Goal: Information Seeking & Learning: Learn about a topic

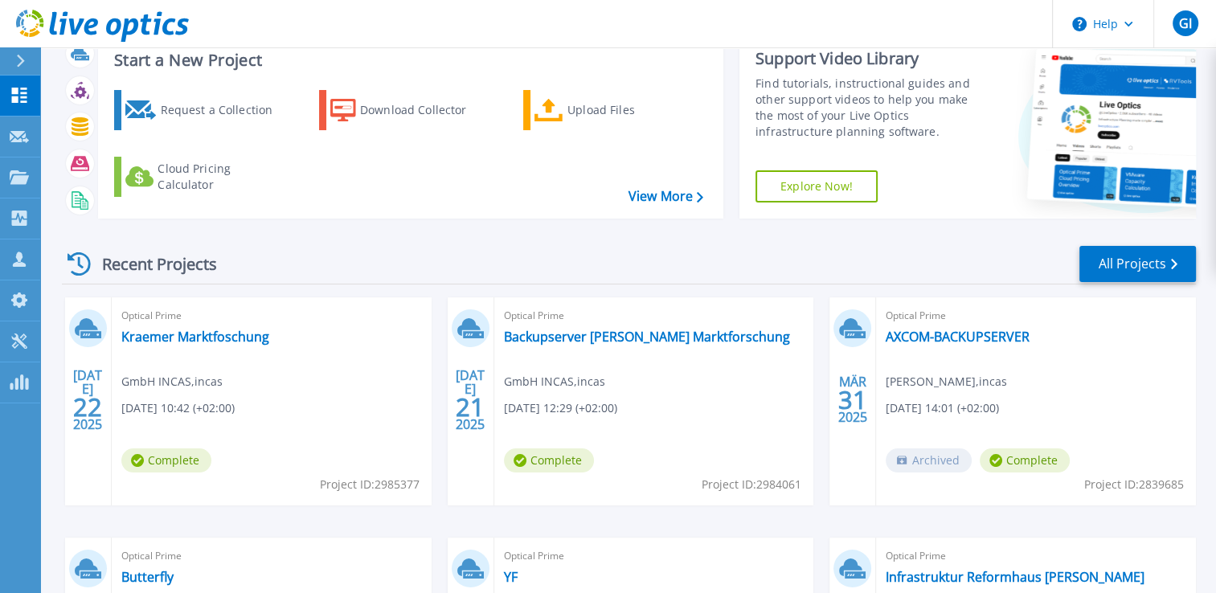
scroll to position [80, 0]
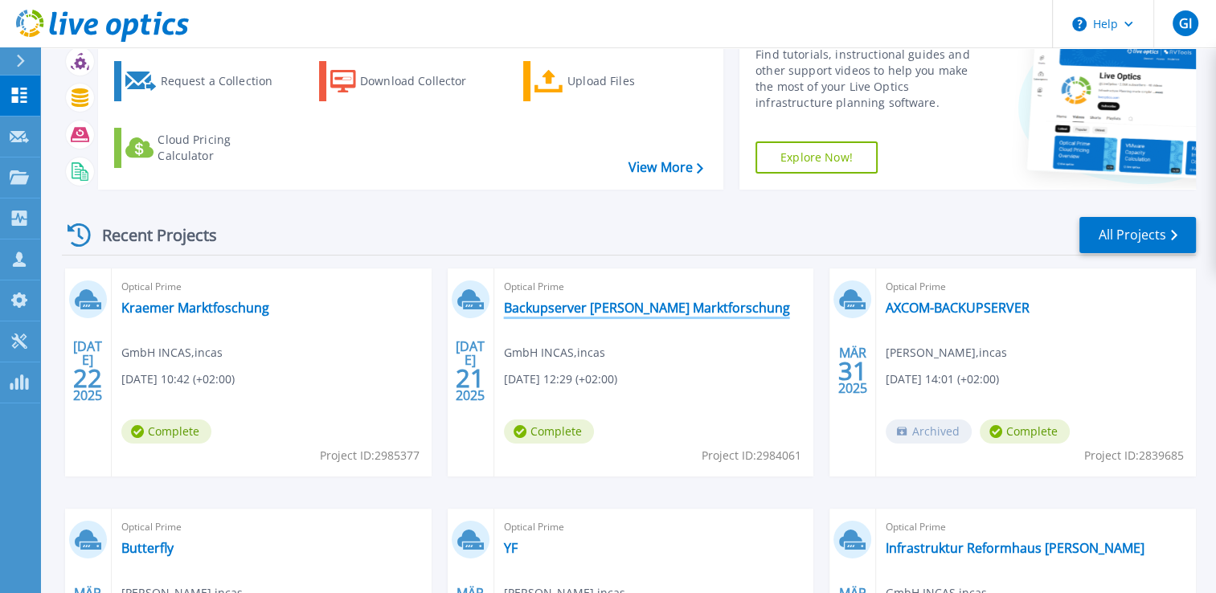
click at [570, 305] on link "Backupserver [PERSON_NAME] Marktforschung" at bounding box center [647, 308] width 286 height 16
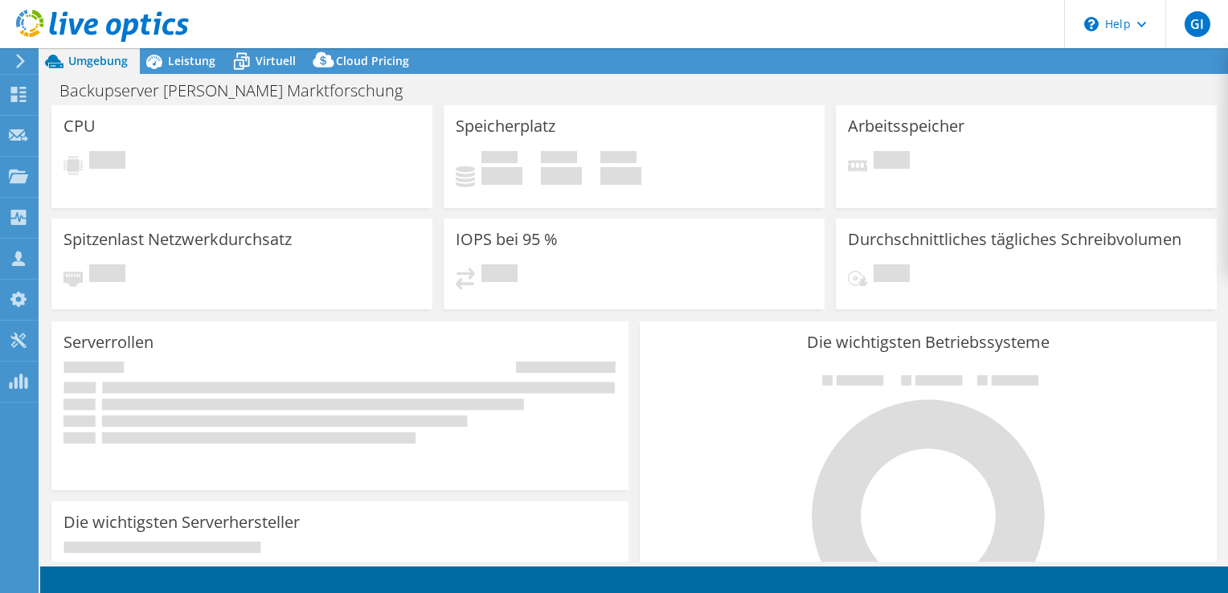
select select "USD"
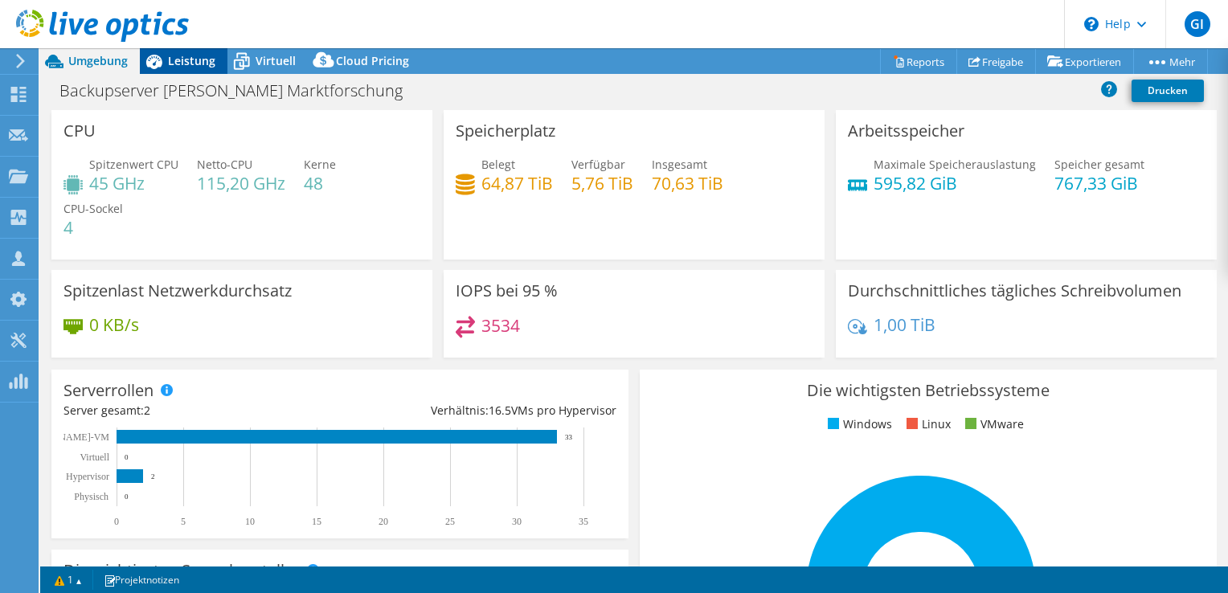
click at [190, 59] on span "Leistung" at bounding box center [191, 60] width 47 height 15
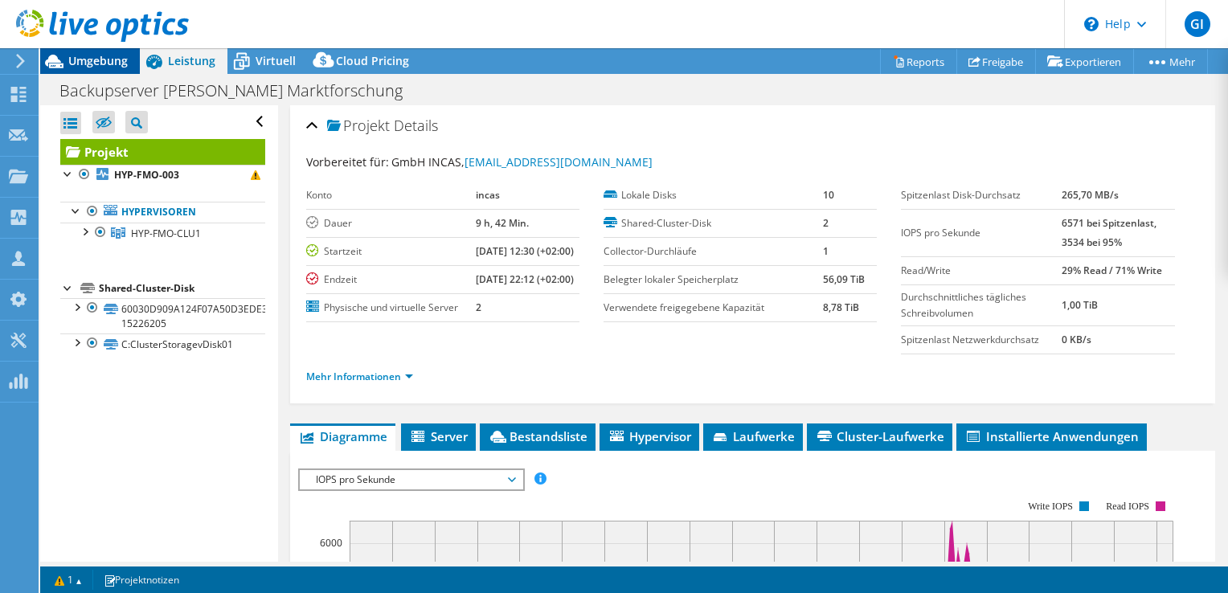
click at [108, 61] on span "Umgebung" at bounding box center [97, 60] width 59 height 15
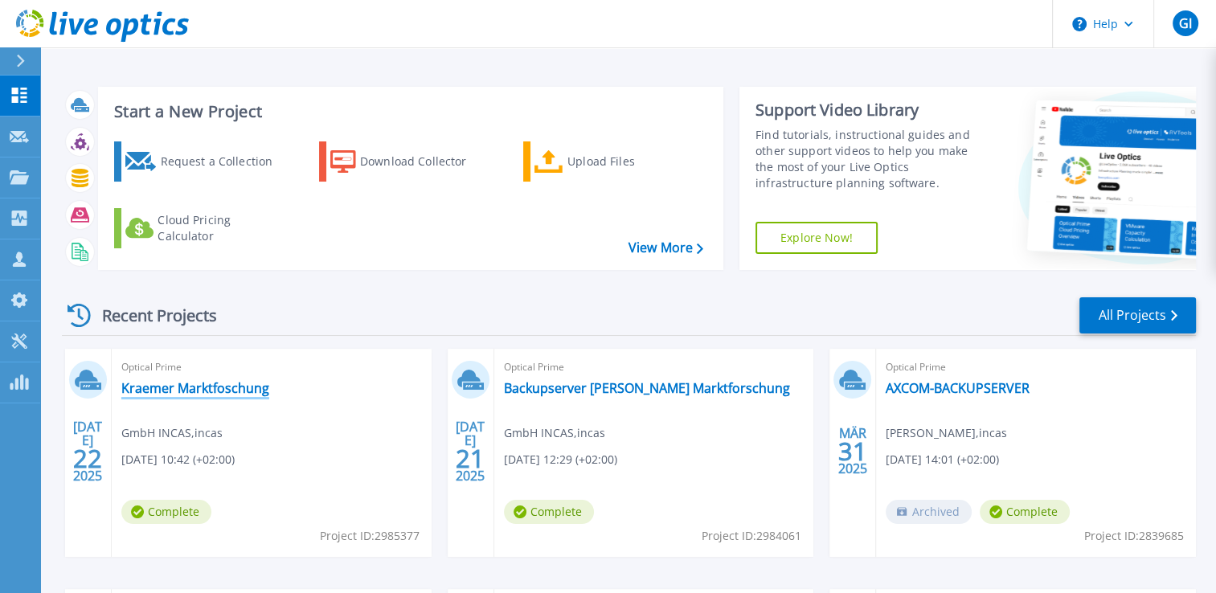
click at [241, 388] on link "Kraemer Marktfoschung" at bounding box center [195, 388] width 148 height 16
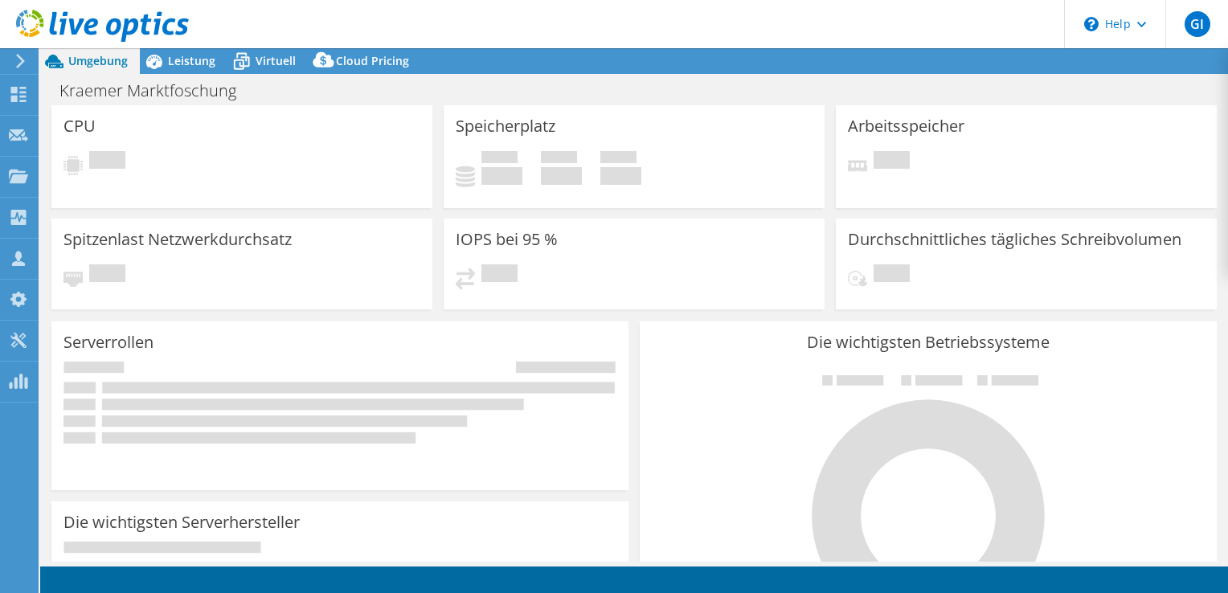
select select "USD"
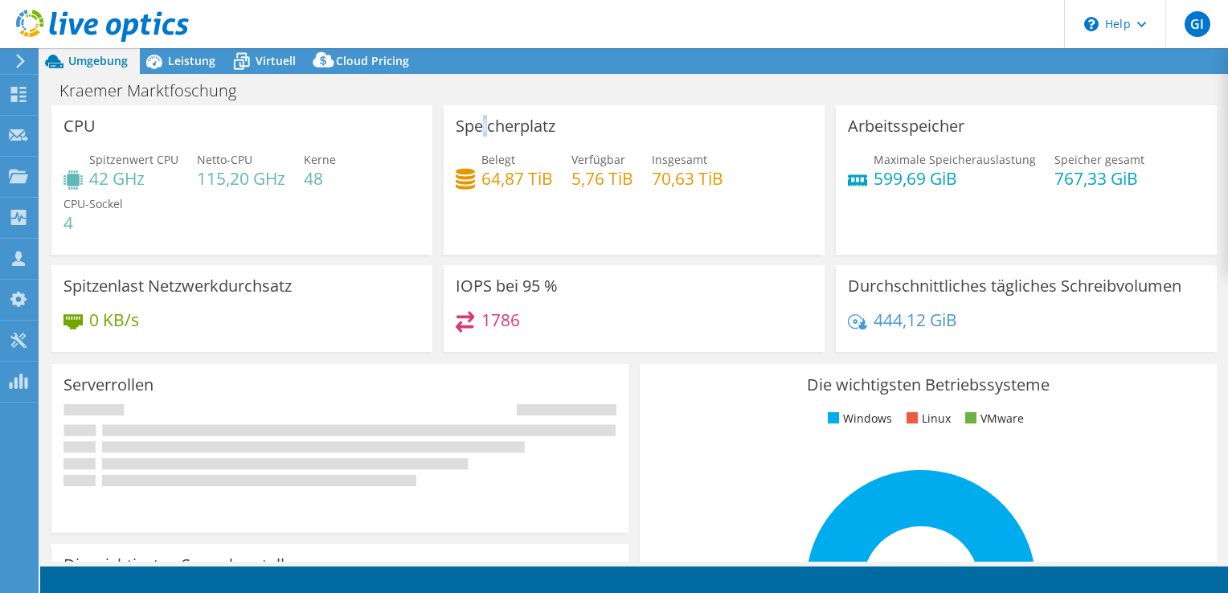
click at [469, 118] on h3 "Speicherplatz" at bounding box center [506, 126] width 100 height 18
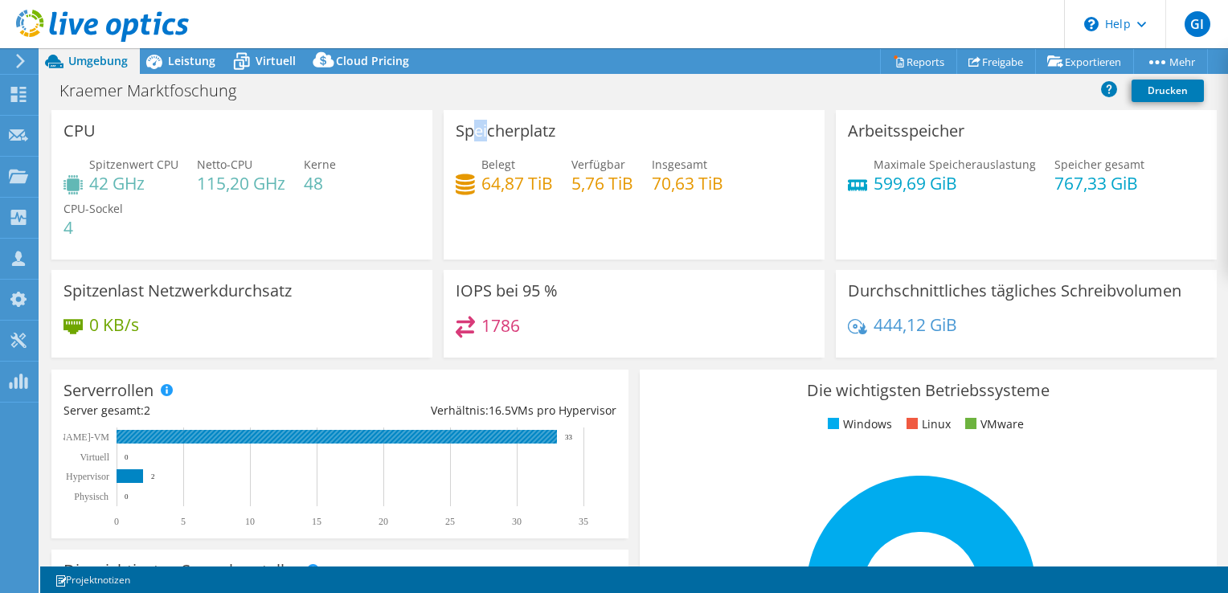
drag, startPoint x: 308, startPoint y: 421, endPoint x: 290, endPoint y: 287, distance: 135.4
click at [308, 411] on div "Serverrollen Physische Server repräsentieren Bare-Metal-Server, die Ziel des Co…" at bounding box center [339, 454] width 577 height 169
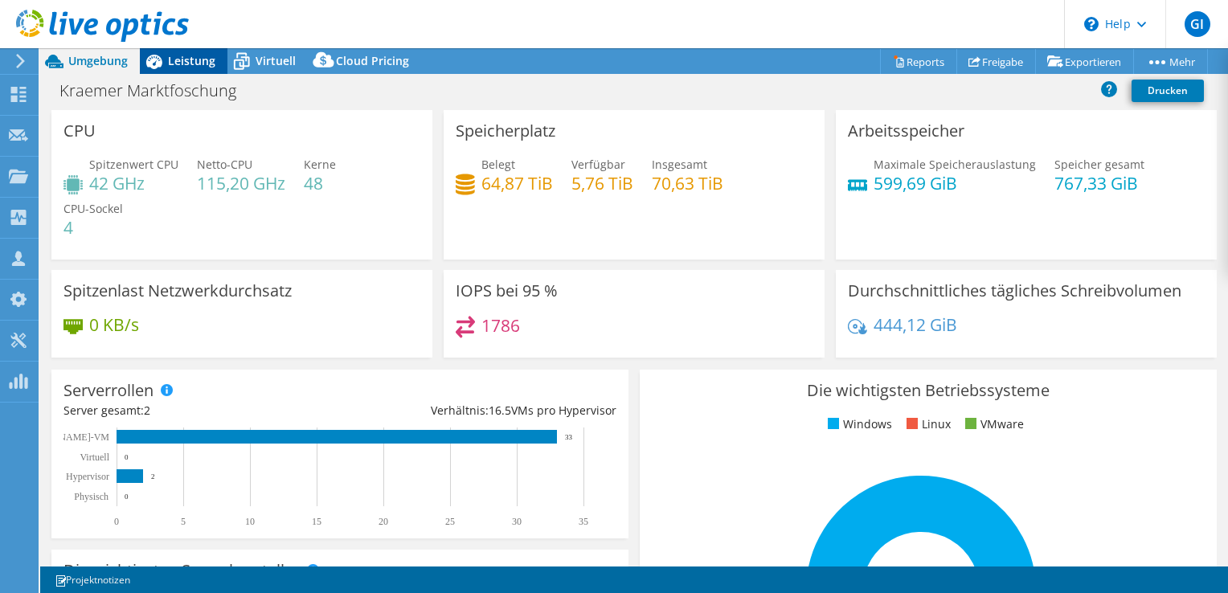
click at [210, 66] on span "Leistung" at bounding box center [191, 60] width 47 height 15
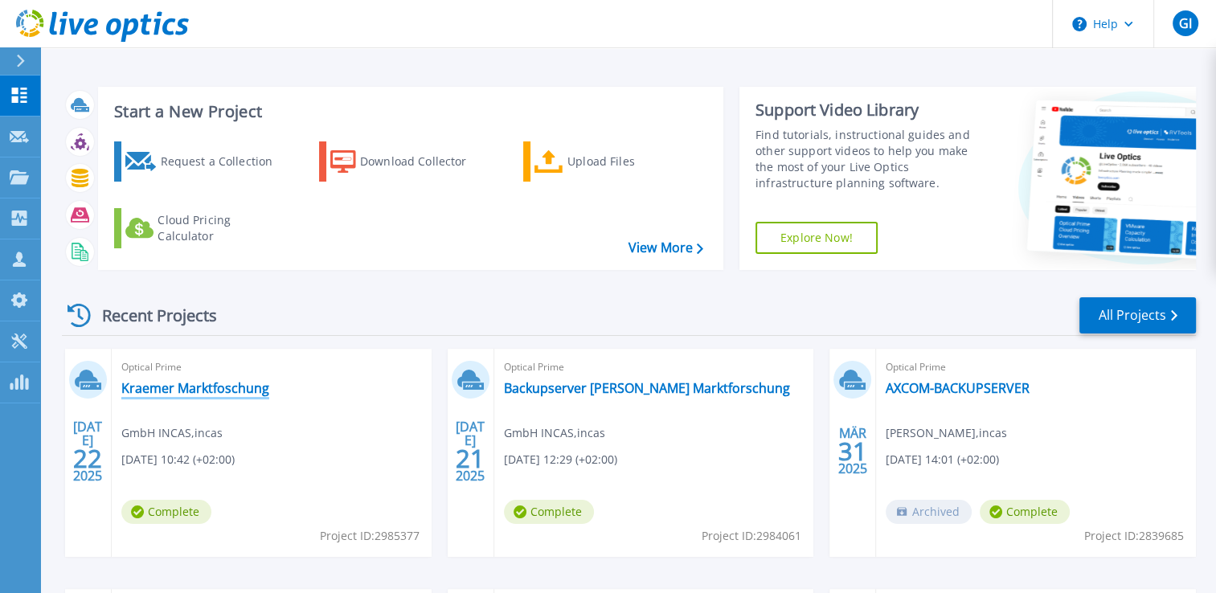
click at [204, 381] on link "Kraemer Marktfoschung" at bounding box center [195, 388] width 148 height 16
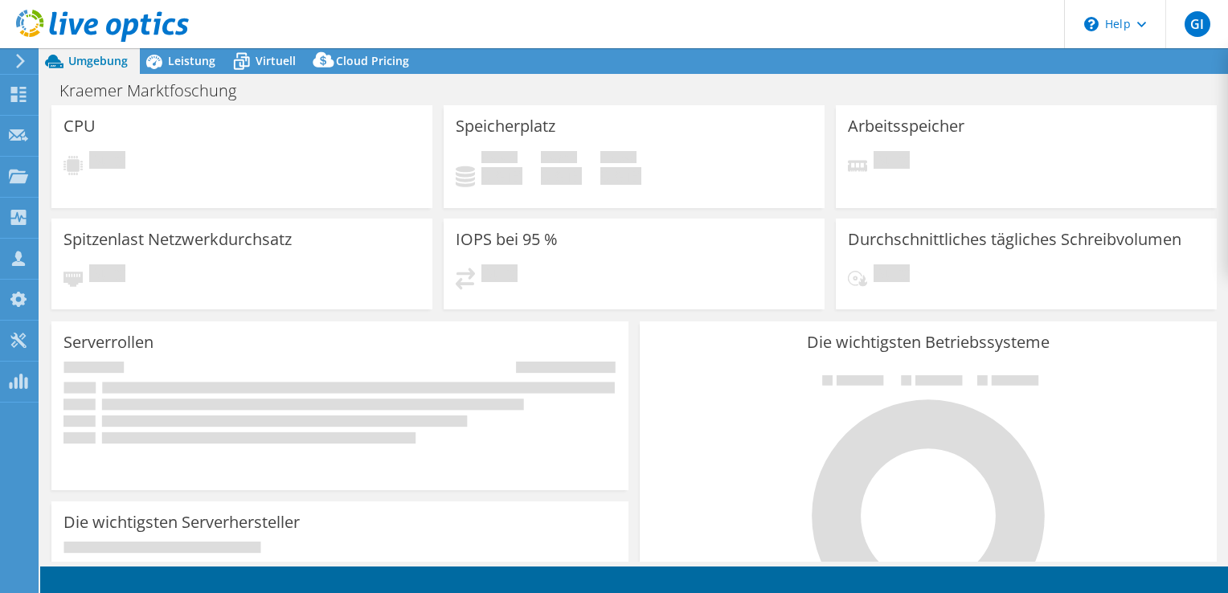
select select "USD"
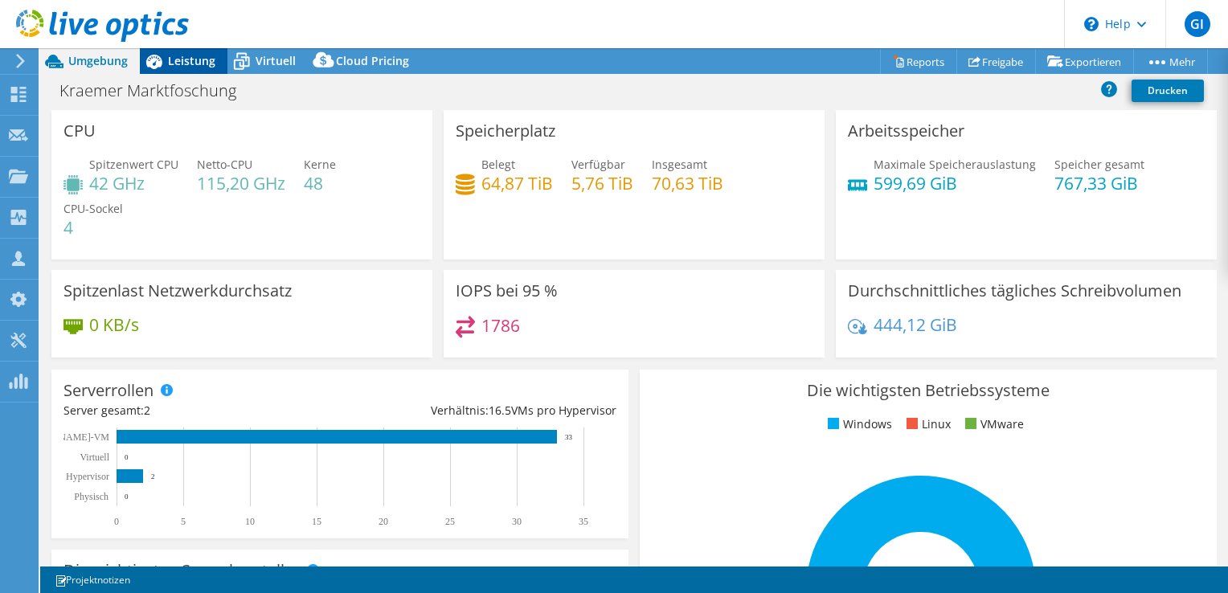
click at [194, 55] on span "Leistung" at bounding box center [191, 60] width 47 height 15
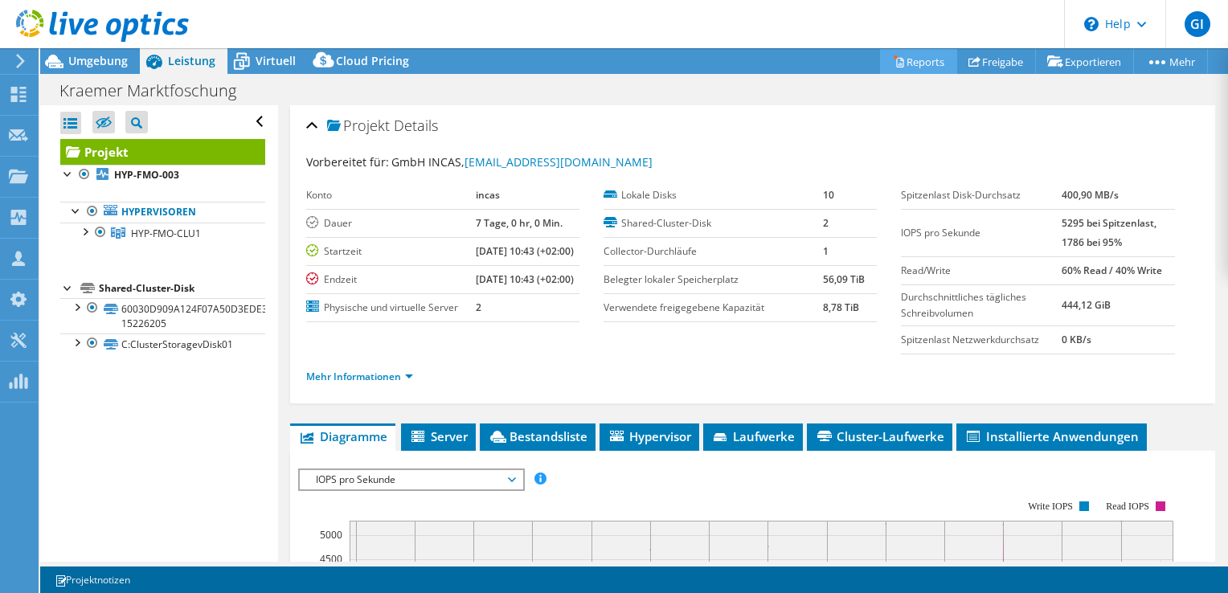
click at [893, 59] on icon at bounding box center [899, 61] width 12 height 12
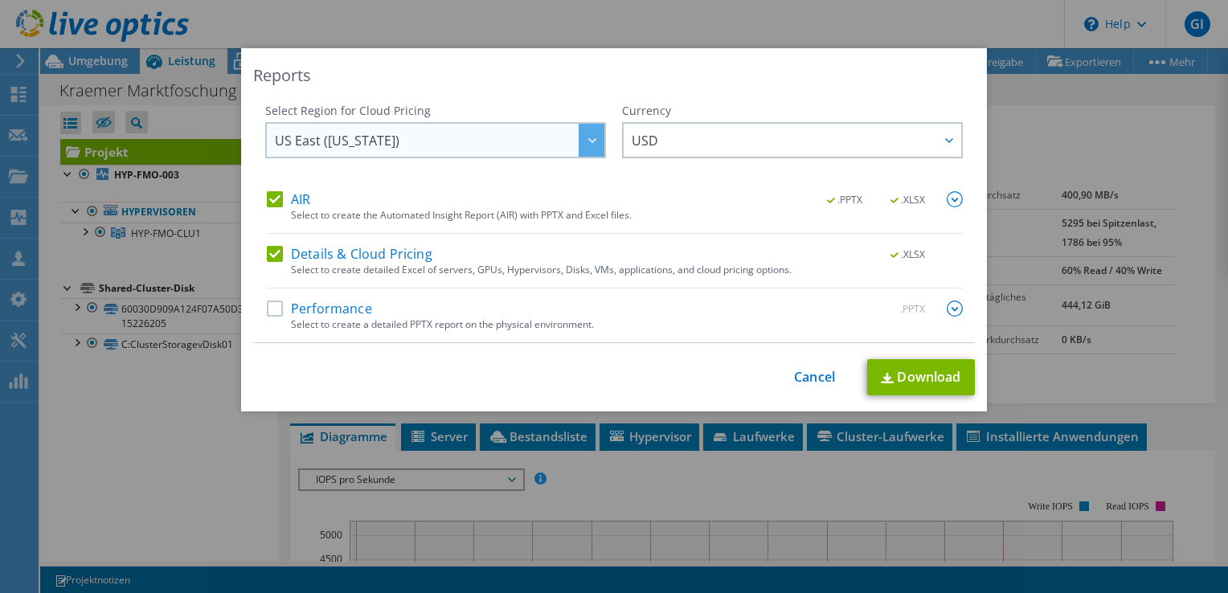
click at [399, 145] on span "US East ([US_STATE])" at bounding box center [440, 140] width 330 height 33
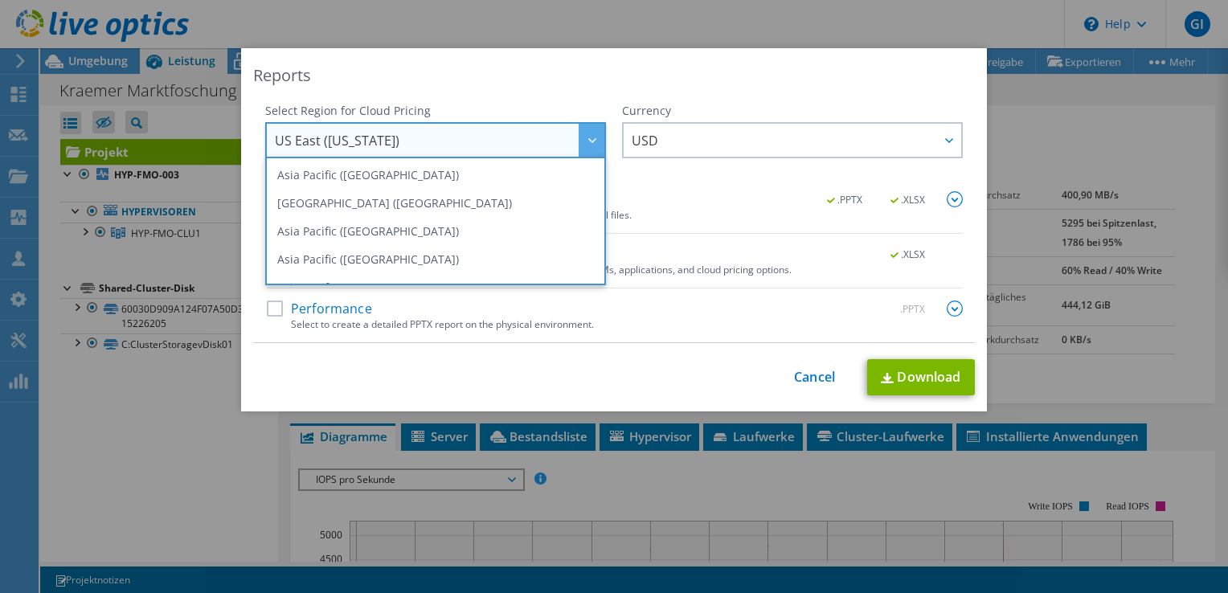
click at [463, 135] on span "US East ([US_STATE])" at bounding box center [440, 140] width 330 height 33
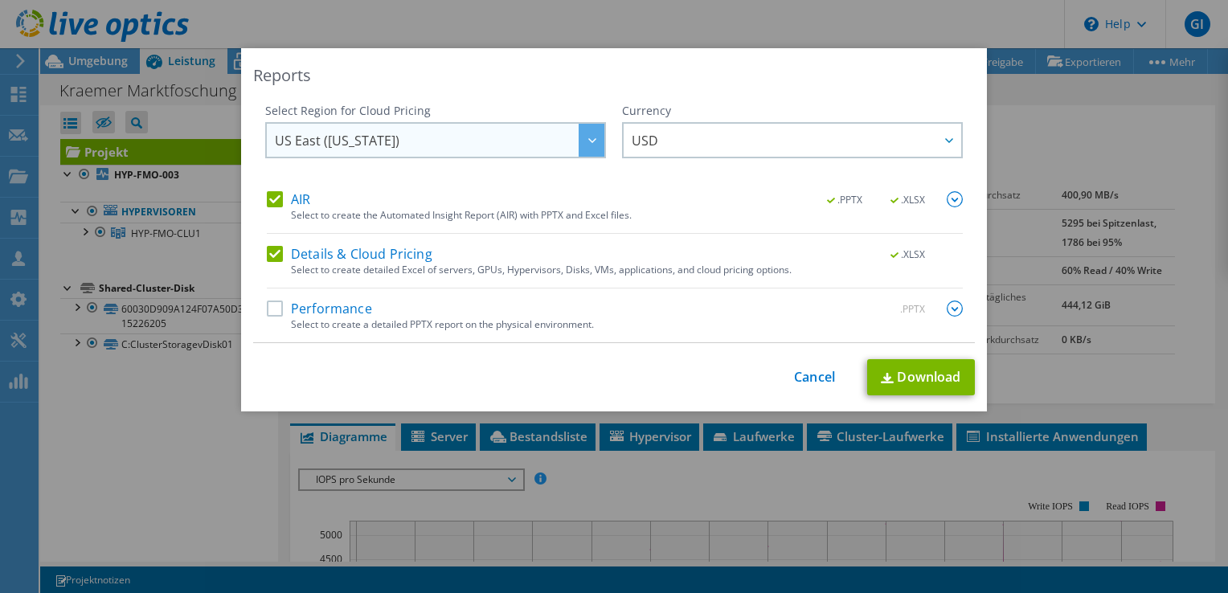
click at [453, 143] on span "US East ([US_STATE])" at bounding box center [440, 140] width 330 height 33
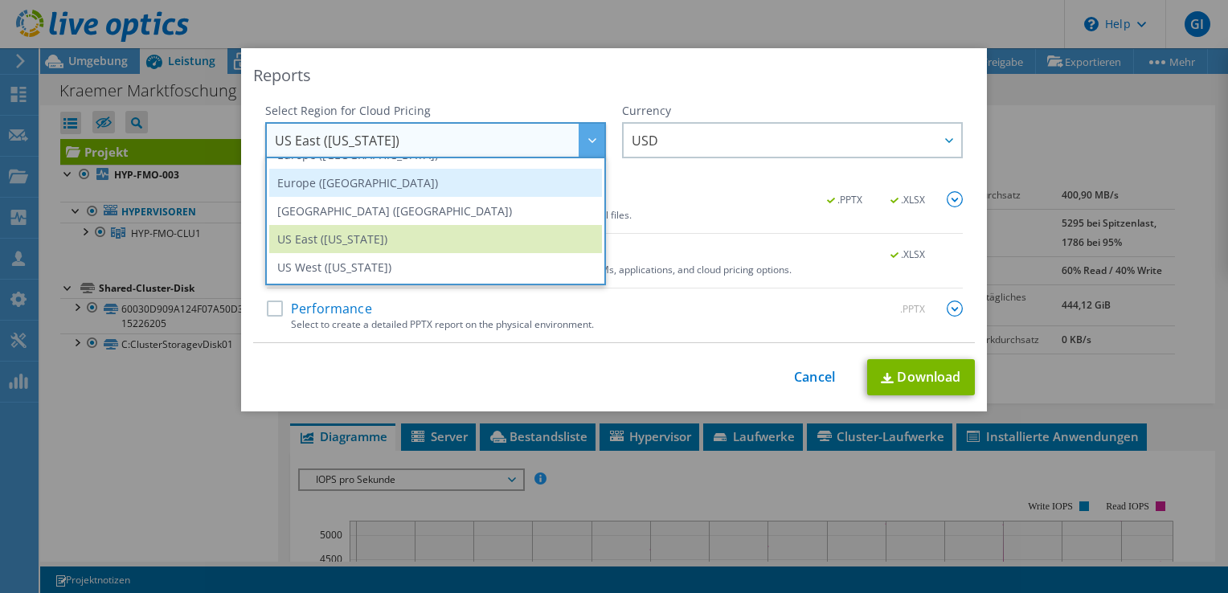
click at [366, 182] on li "Europe ([GEOGRAPHIC_DATA])" at bounding box center [435, 183] width 333 height 28
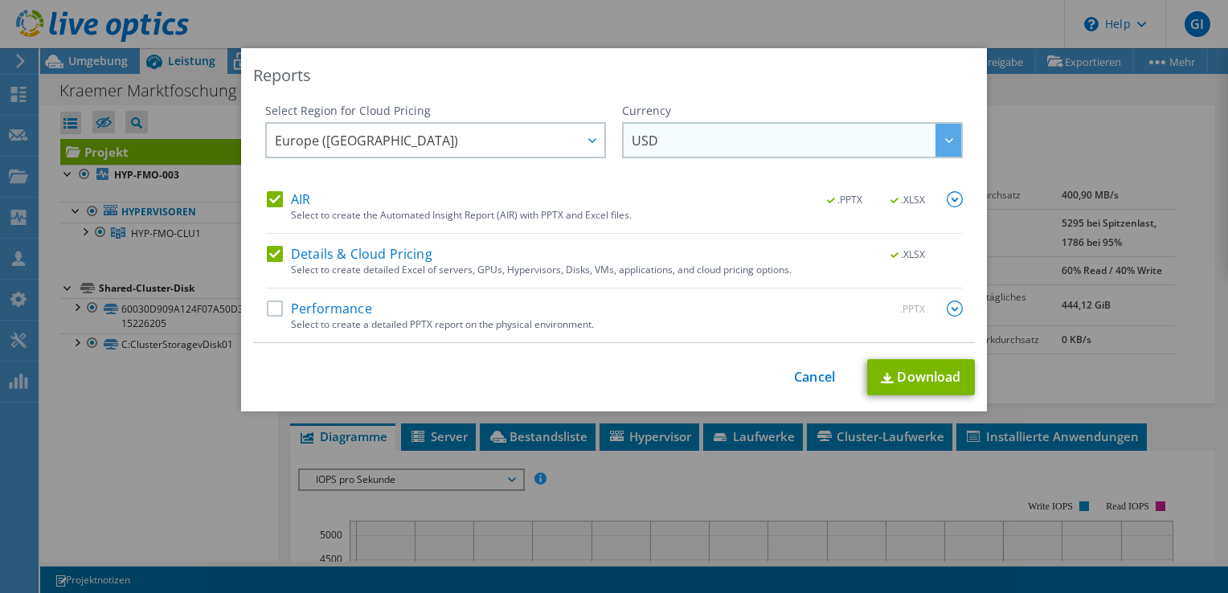
scroll to position [216, 0]
click at [730, 136] on span "USD" at bounding box center [797, 140] width 330 height 33
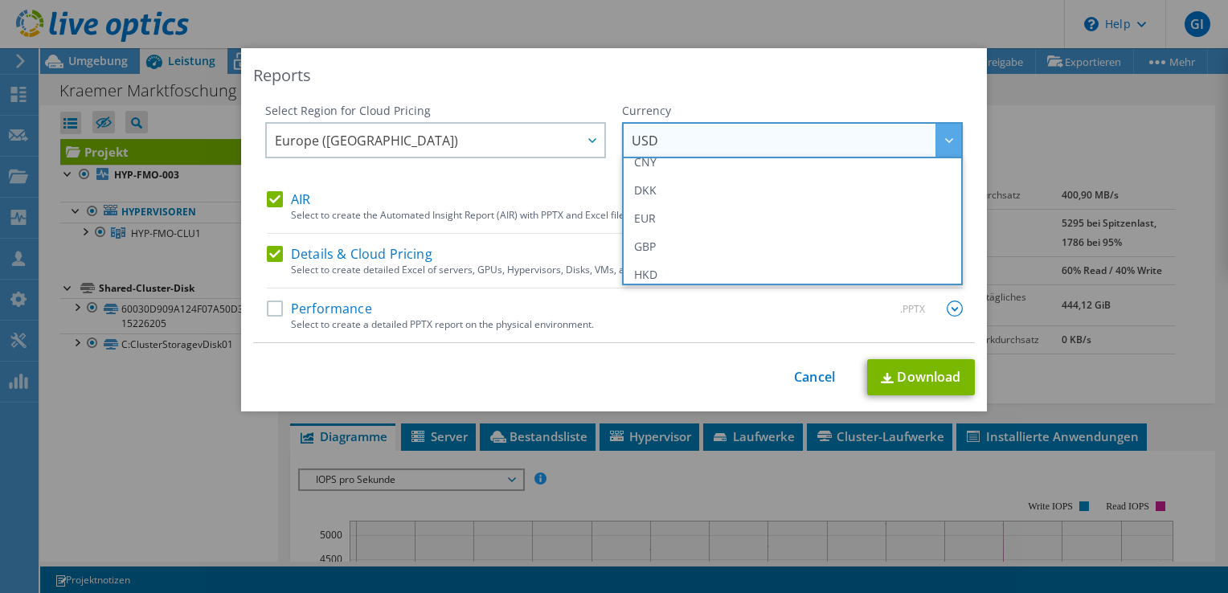
scroll to position [241, 0]
drag, startPoint x: 563, startPoint y: 381, endPoint x: 511, endPoint y: 357, distance: 56.8
click at [559, 381] on div "This process may take a while, please wait... Cancel Download" at bounding box center [614, 377] width 722 height 36
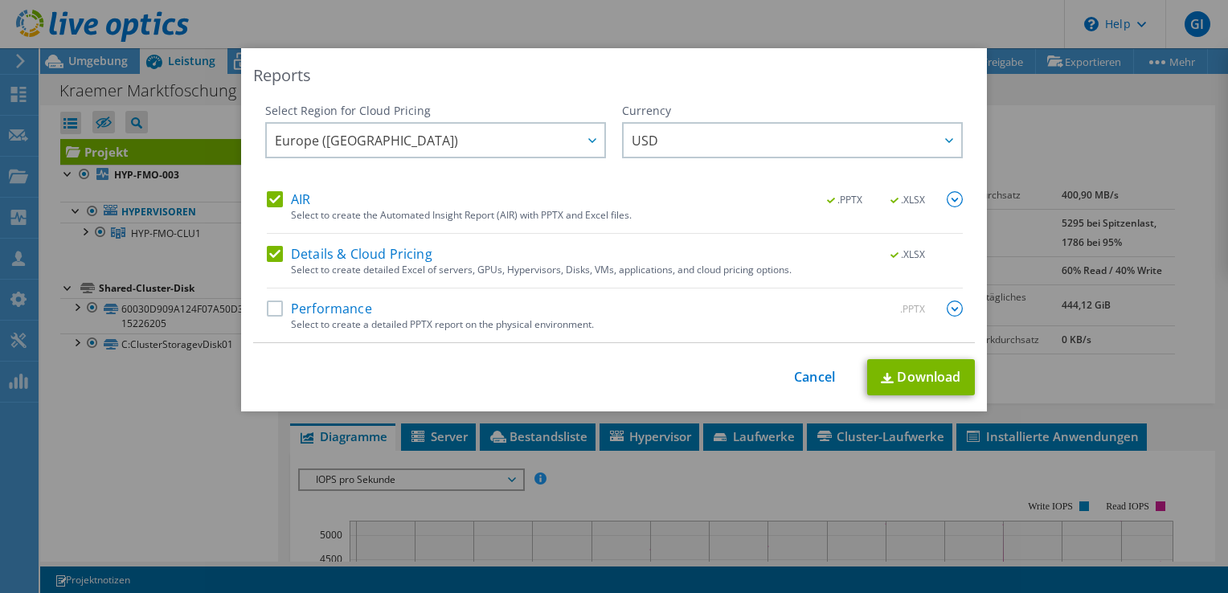
click at [312, 260] on label "Details & Cloud Pricing" at bounding box center [350, 254] width 166 height 16
click at [0, 0] on input "Details & Cloud Pricing" at bounding box center [0, 0] width 0 height 0
click at [291, 197] on label "AIR" at bounding box center [288, 199] width 43 height 16
click at [0, 0] on input "AIR" at bounding box center [0, 0] width 0 height 0
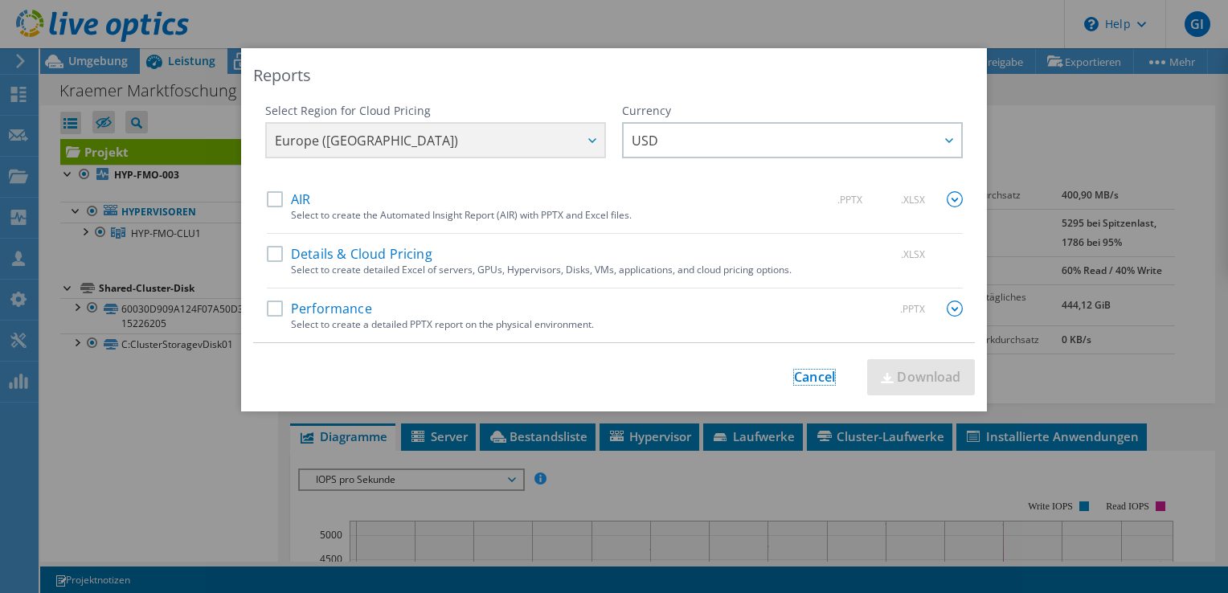
drag, startPoint x: 813, startPoint y: 376, endPoint x: 820, endPoint y: 370, distance: 8.5
click at [813, 376] on link "Cancel" at bounding box center [814, 377] width 41 height 15
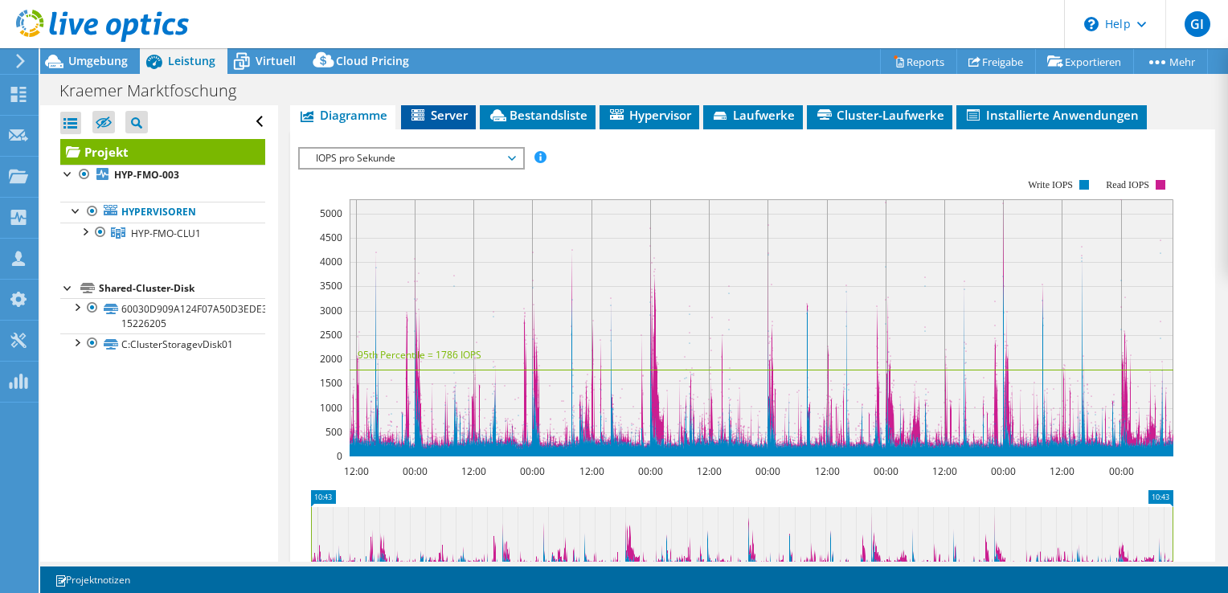
click at [431, 123] on span "Server" at bounding box center [438, 115] width 59 height 16
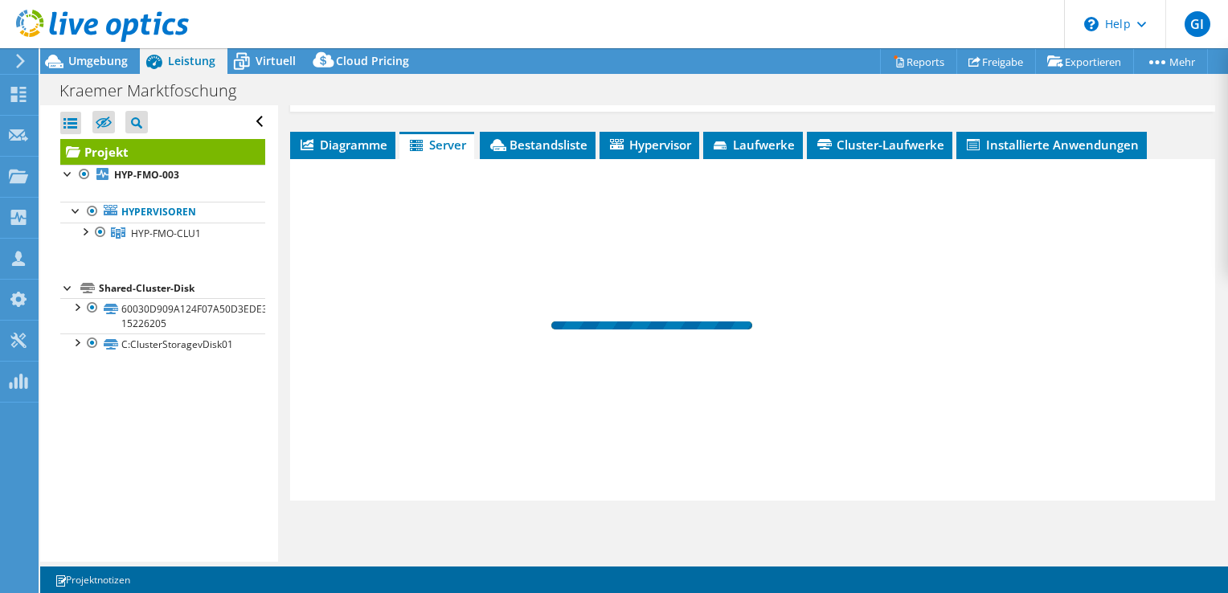
scroll to position [309, 0]
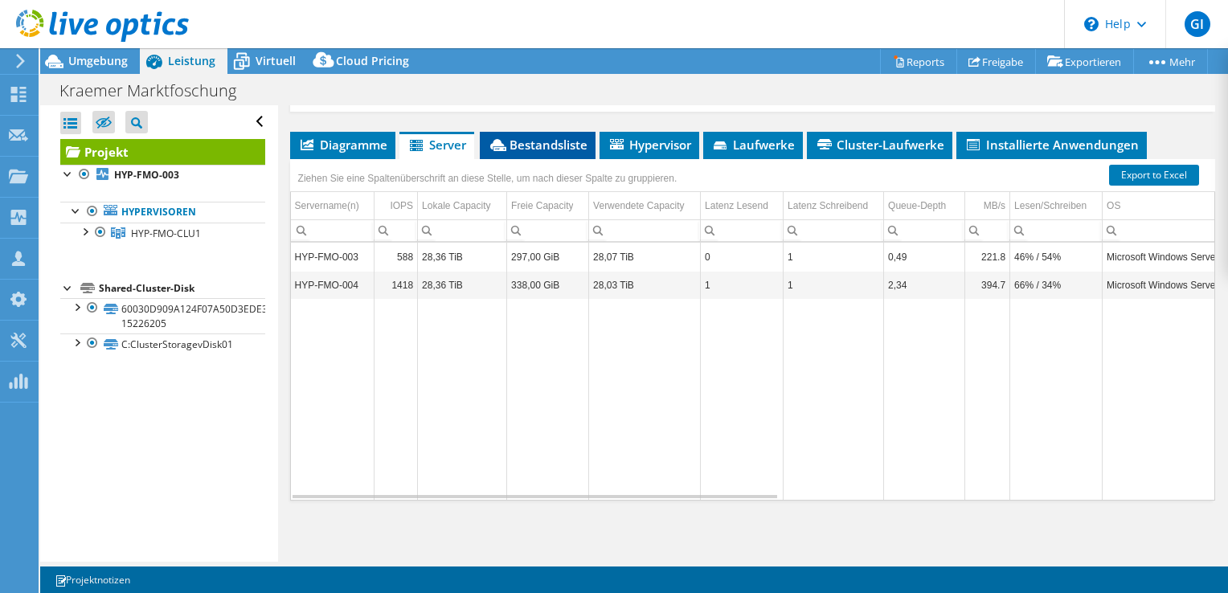
click at [575, 147] on span "Bestandsliste" at bounding box center [538, 145] width 100 height 16
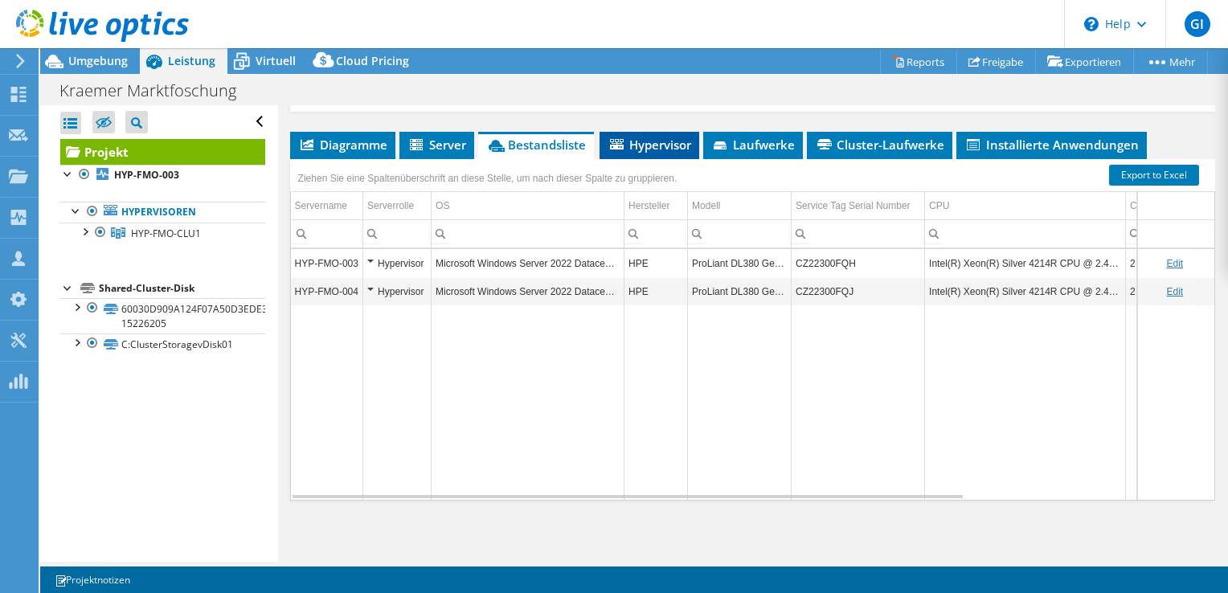
click at [636, 143] on span "Hypervisor" at bounding box center [650, 145] width 84 height 16
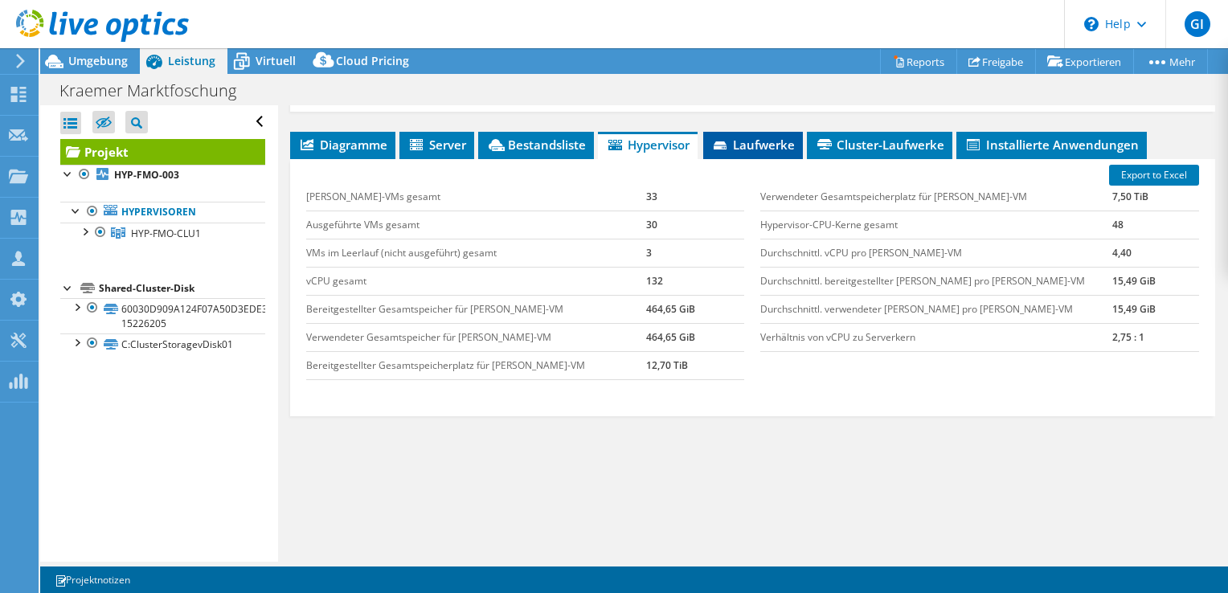
click at [791, 149] on span "Laufwerke" at bounding box center [753, 145] width 84 height 16
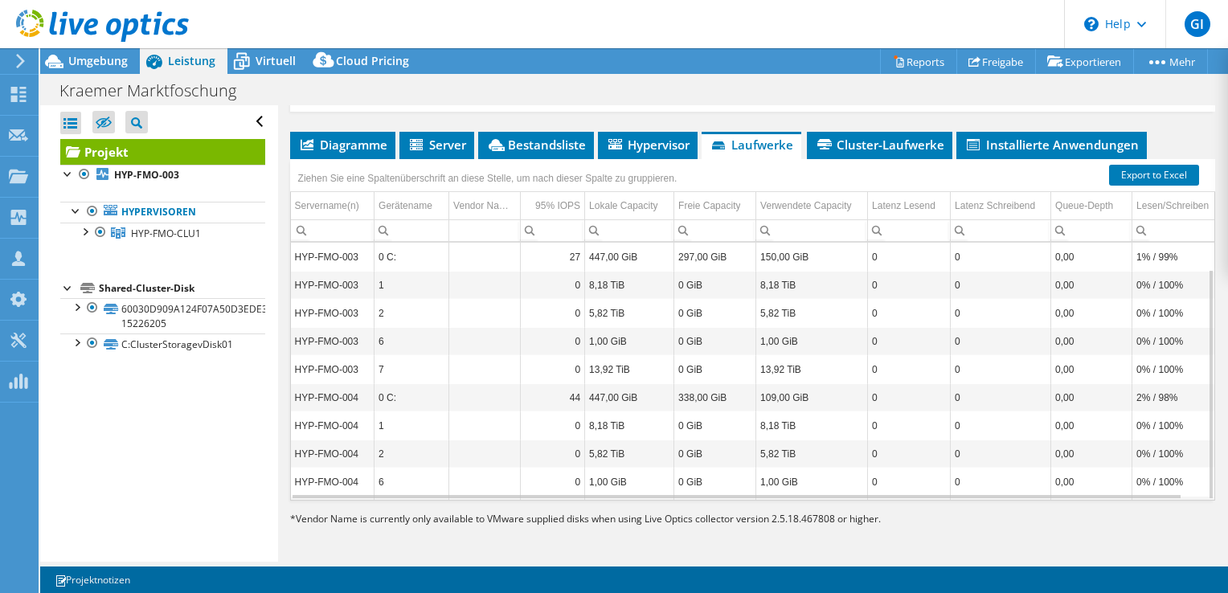
scroll to position [29, 0]
